Goal: Task Accomplishment & Management: Manage account settings

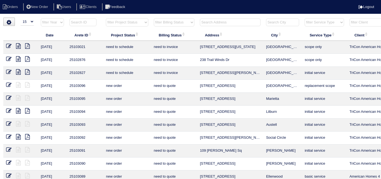
select select "15"
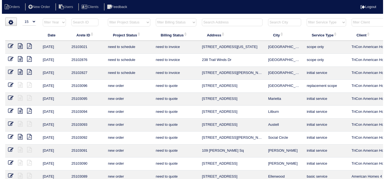
scroll to position [0, 96]
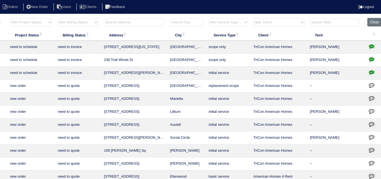
click at [126, 22] on input "text" at bounding box center [134, 22] width 61 height 8
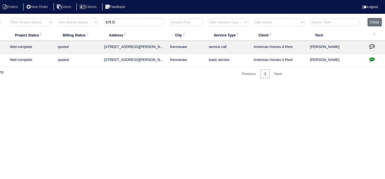
scroll to position [0, 0]
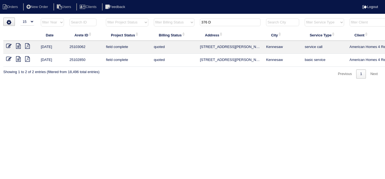
type input "376 D"
click at [9, 44] on icon at bounding box center [9, 46] width 6 height 6
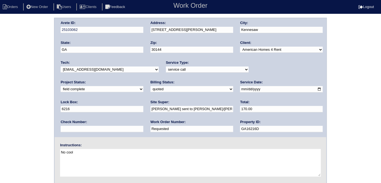
drag, startPoint x: 87, startPoint y: 130, endPoint x: 36, endPoint y: 128, distance: 50.8
click at [31, 128] on div "Arete ID: 25103062 Address: [STREET_ADDRESS][PERSON_NAME] City: [GEOGRAPHIC_DAT…" at bounding box center [190, 129] width 381 height 223
paste input "1272977"
type input "1272977"
click at [22, 85] on div "Arete ID: 25103062 Address: 376 Darter Run NW City: Kennesaw State: GA Zip: 301…" at bounding box center [190, 129] width 381 height 223
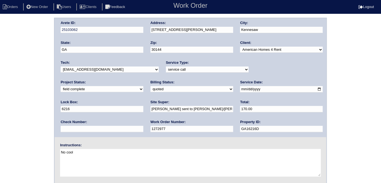
drag, startPoint x: 88, startPoint y: 86, endPoint x: 86, endPoint y: 89, distance: 3.8
click at [151, 86] on select "need to quote quoted need to invoice invoiced paid warranty purchase order need…" at bounding box center [192, 89] width 83 height 6
select select "need to invoice"
click at [151, 86] on select "need to quote quoted need to invoice invoiced paid warranty purchase order need…" at bounding box center [192, 89] width 83 height 6
click at [39, 110] on div "Arete ID: 25103062 Address: 376 Darter Run NW City: Kennesaw State: GA Zip: 301…" at bounding box center [190, 129] width 381 height 223
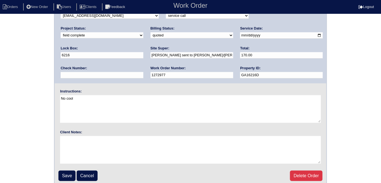
scroll to position [57, 0]
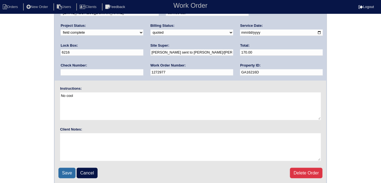
click at [66, 169] on input "Save" at bounding box center [66, 173] width 17 height 10
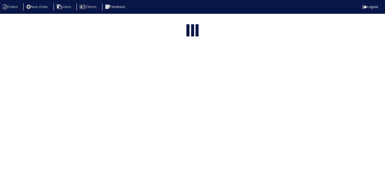
select select "15"
type input "376 D"
